Goal: Information Seeking & Learning: Compare options

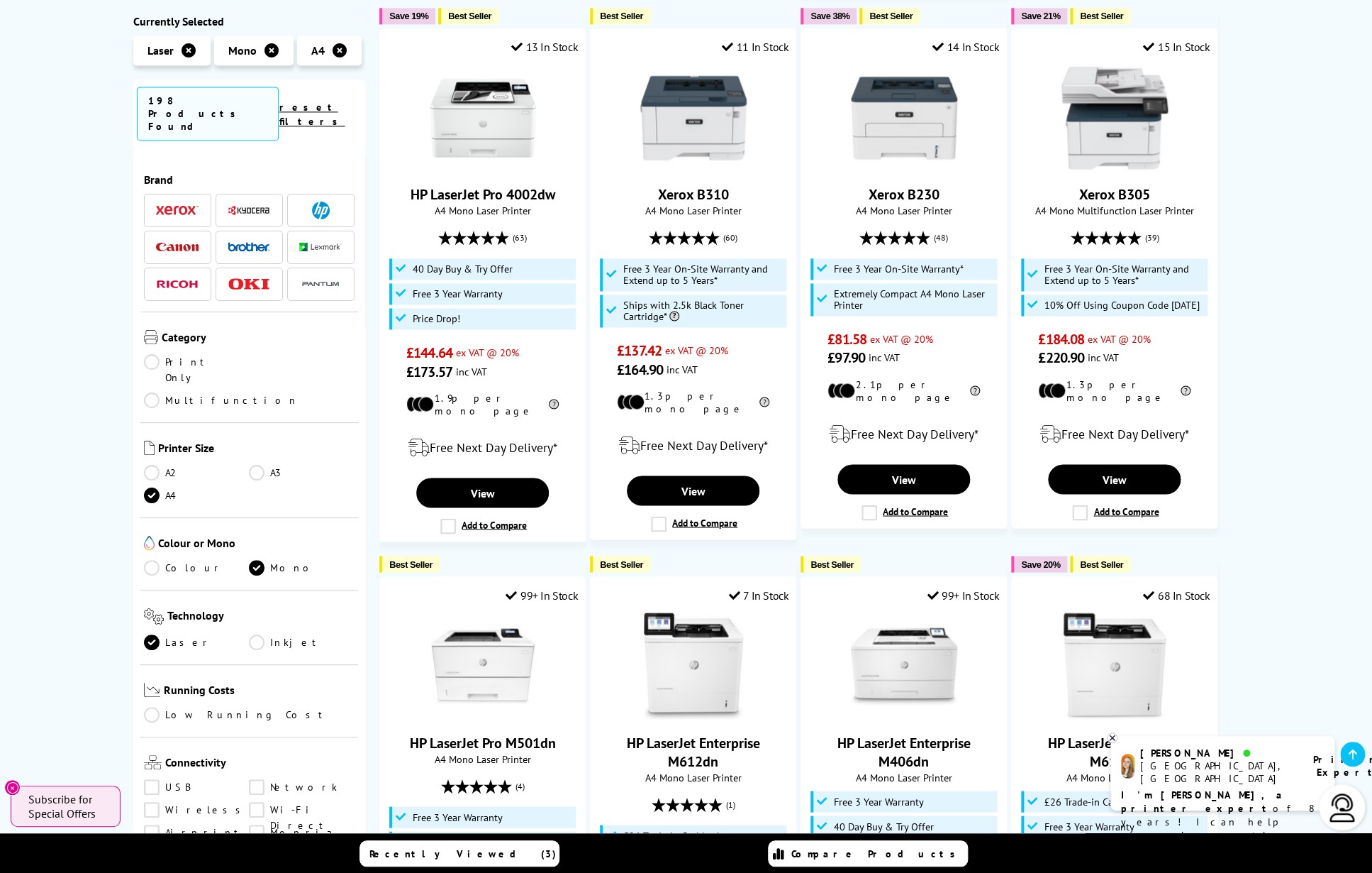
scroll to position [1004, 0]
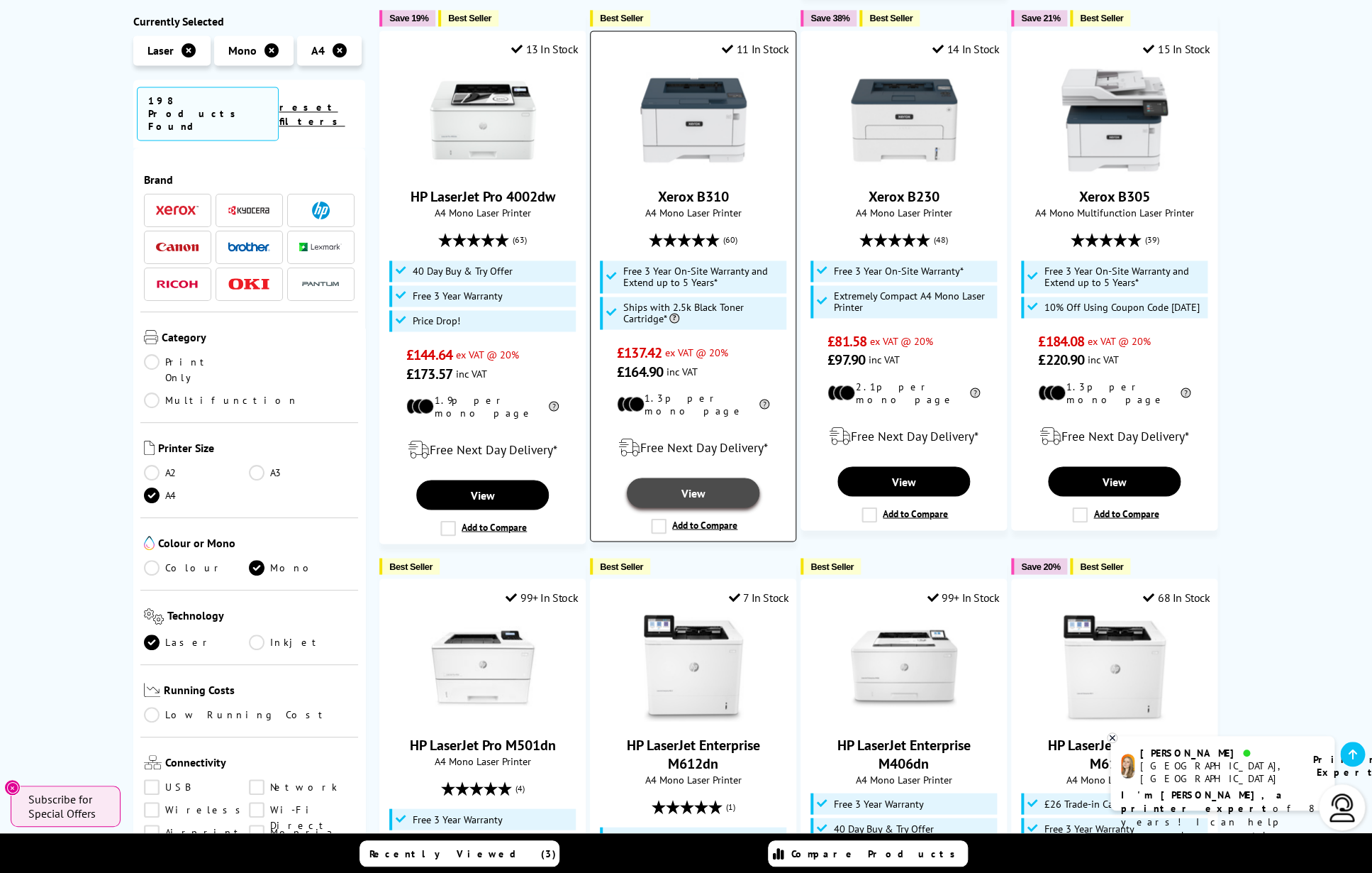
click at [706, 478] on link "View" at bounding box center [693, 493] width 132 height 30
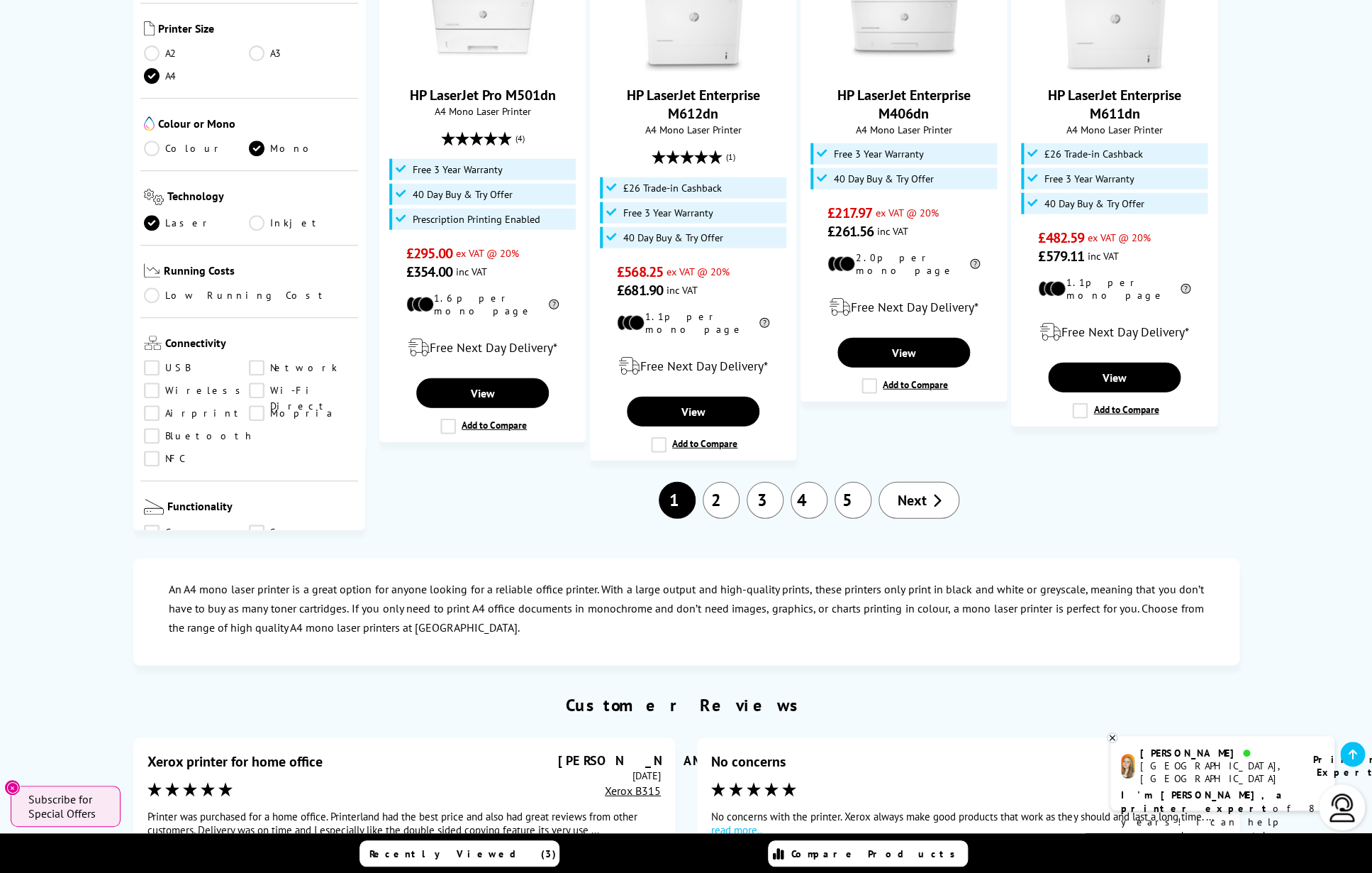
scroll to position [1659, 0]
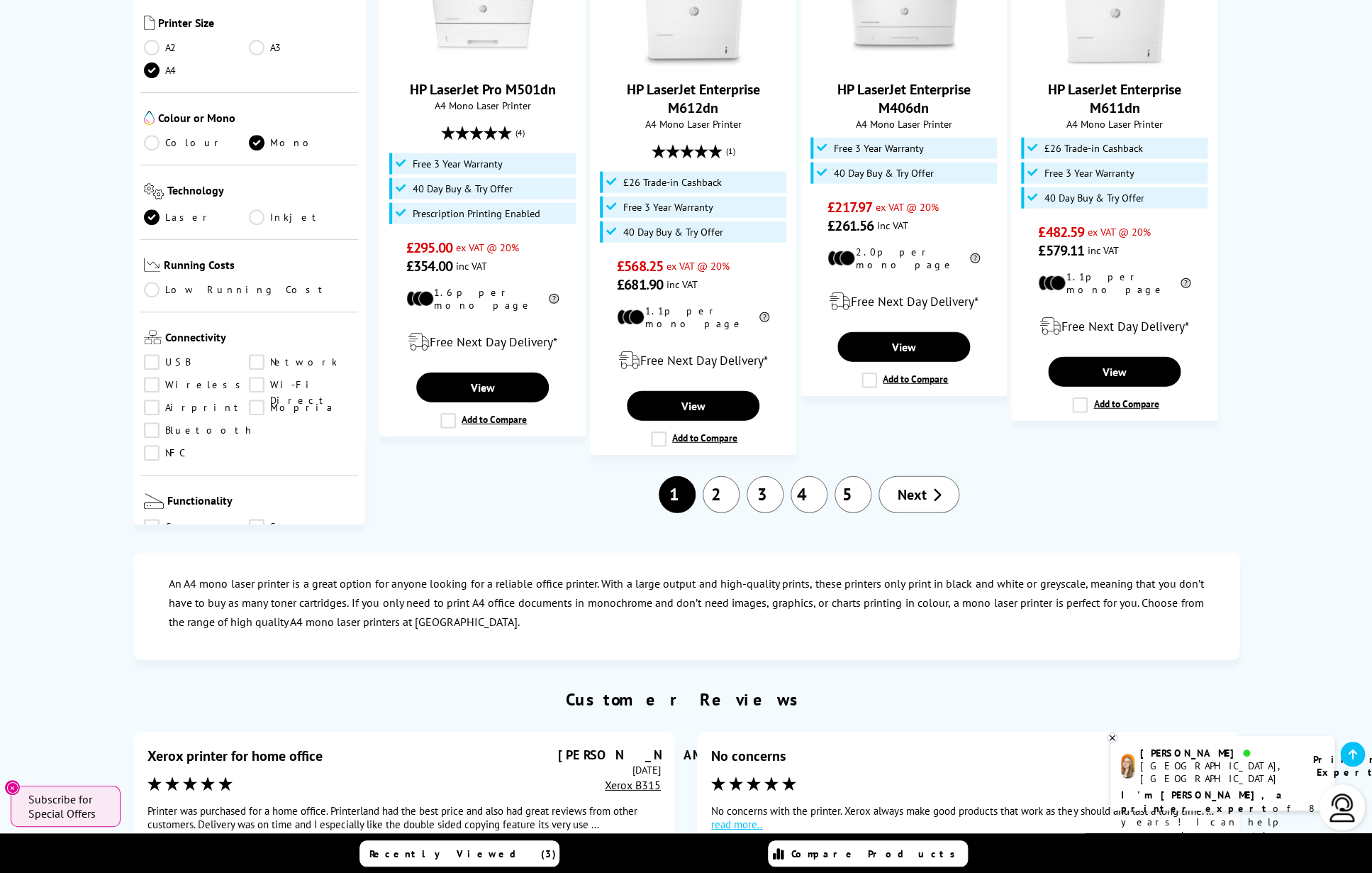
click at [913, 485] on span "Next" at bounding box center [911, 495] width 29 height 18
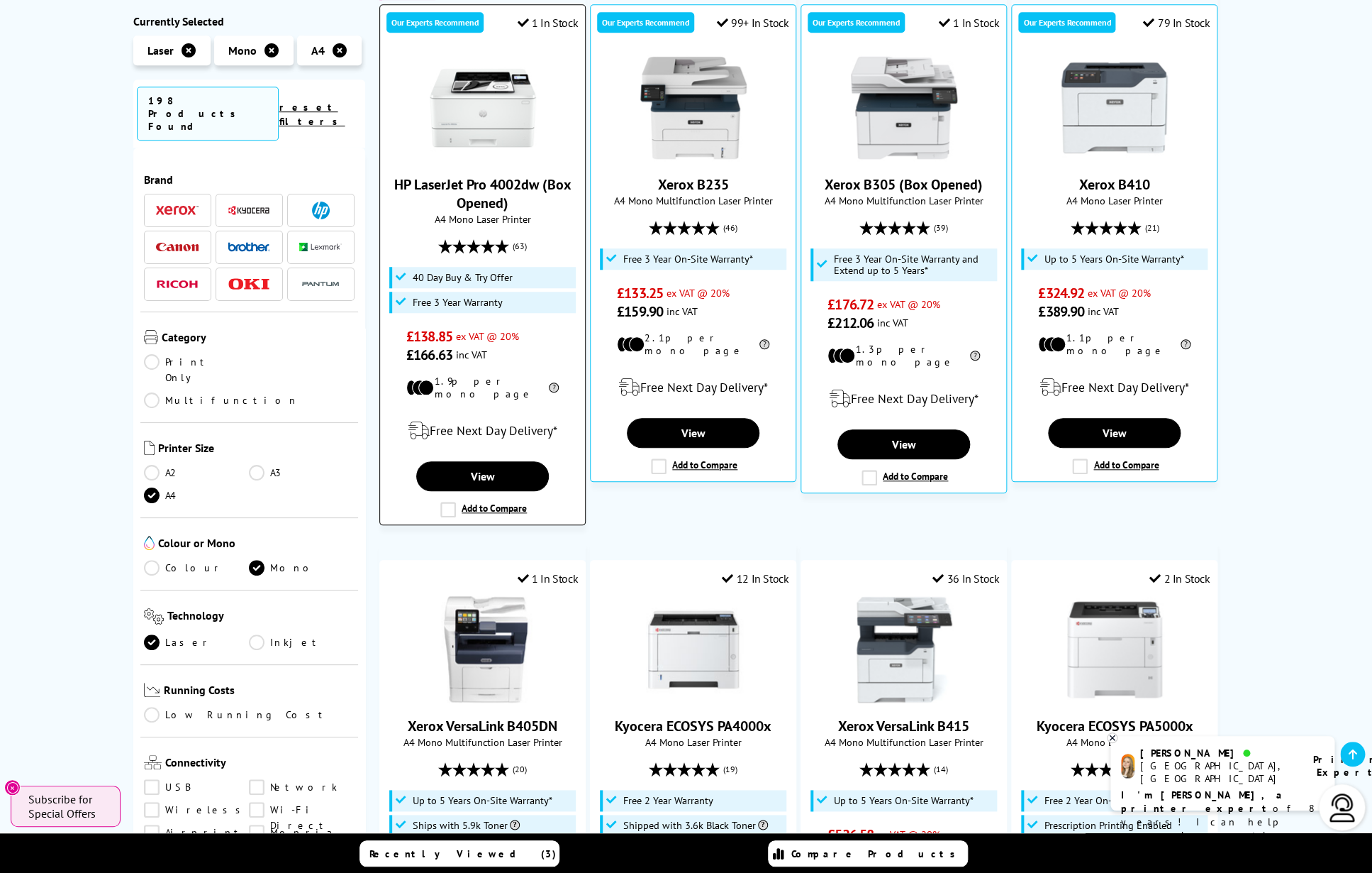
scroll to position [424, 0]
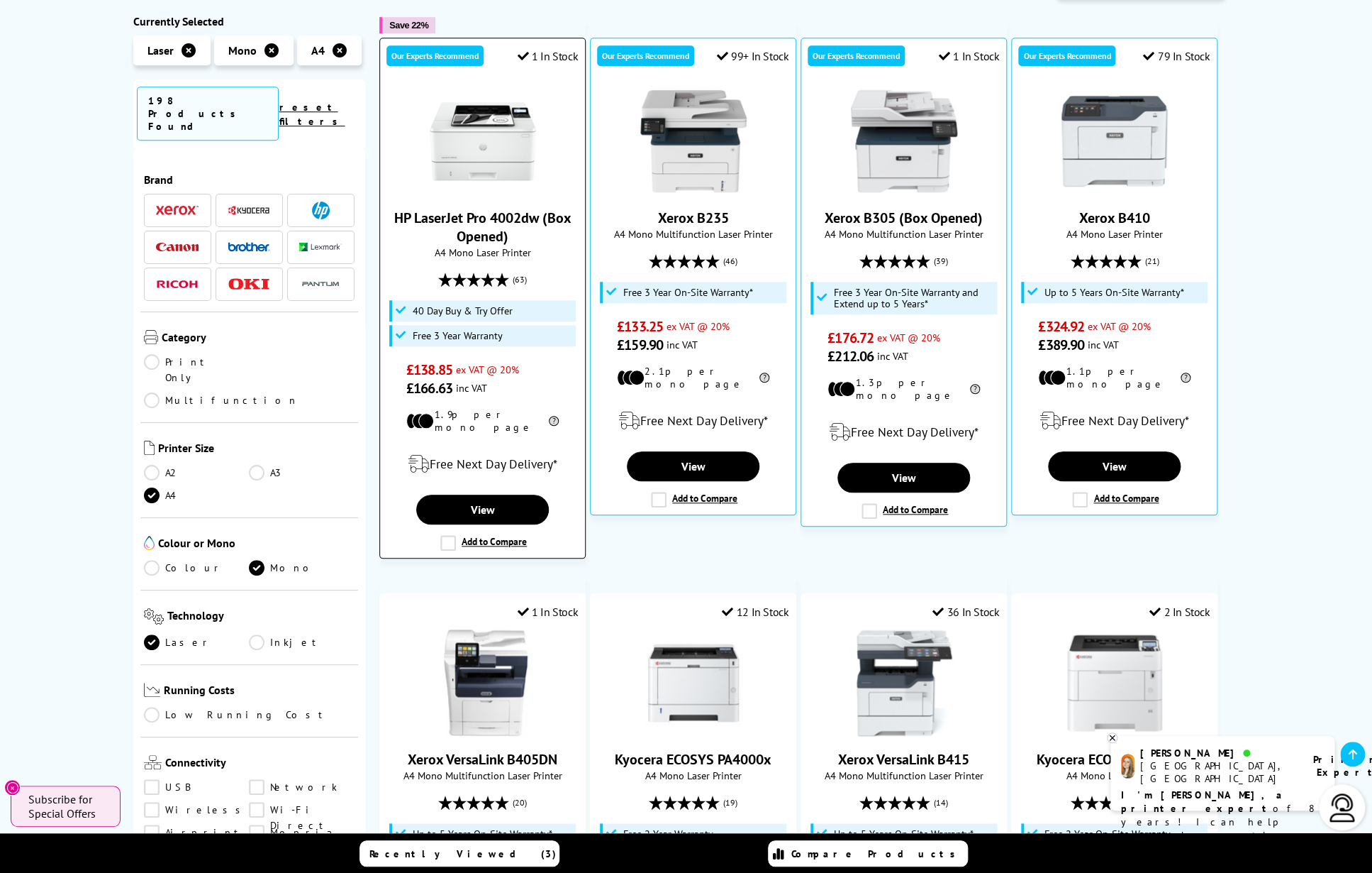
click at [498, 209] on link "HP LaserJet Pro 4002dw (Box Opened)" at bounding box center [483, 227] width 177 height 37
